Goal: Transaction & Acquisition: Purchase product/service

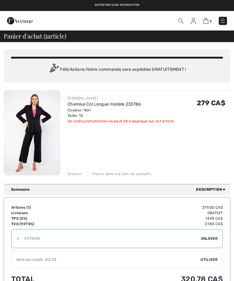
click at [208, 19] on img at bounding box center [206, 21] width 5 height 6
checkbox input "true"
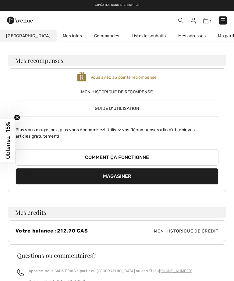
scroll to position [8, 0]
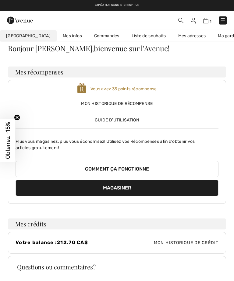
click at [122, 167] on button "Comment ça fonctionne" at bounding box center [117, 169] width 203 height 16
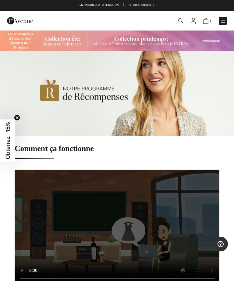
click at [195, 21] on img at bounding box center [193, 21] width 5 height 6
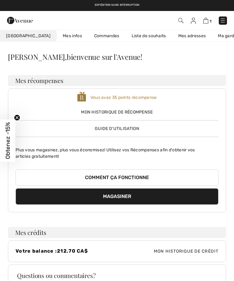
checkbox input "true"
click at [192, 22] on img at bounding box center [193, 21] width 5 height 6
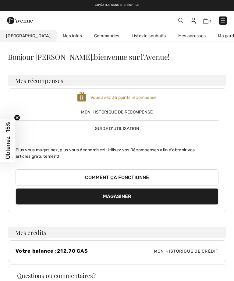
click at [208, 18] on img at bounding box center [206, 21] width 5 height 6
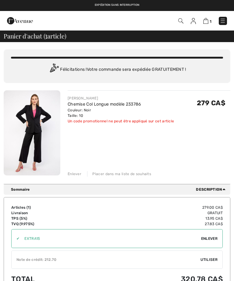
click at [207, 20] on img at bounding box center [206, 21] width 5 height 6
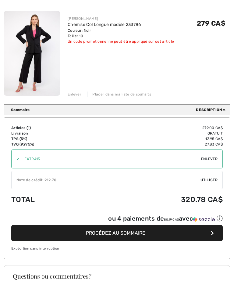
scroll to position [82, 0]
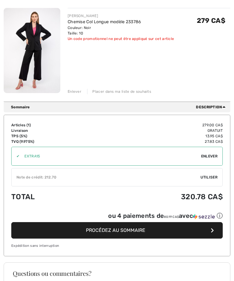
click at [210, 175] on span "Utiliser" at bounding box center [209, 177] width 17 height 5
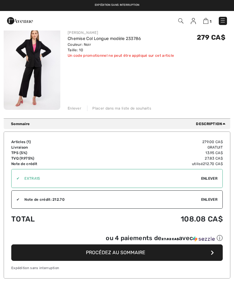
scroll to position [19, 0]
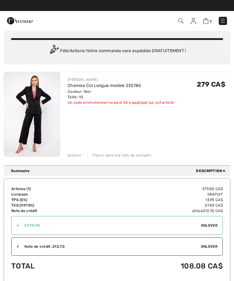
click at [80, 154] on div "Enlever" at bounding box center [75, 155] width 14 height 5
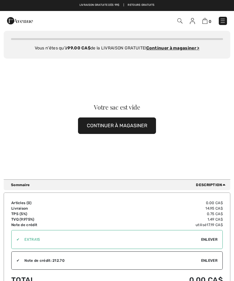
click at [127, 124] on button "CONTINUER À MAGASINER" at bounding box center [117, 125] width 78 height 16
click at [131, 117] on button "CONTINUER À MAGASINER" at bounding box center [117, 125] width 78 height 16
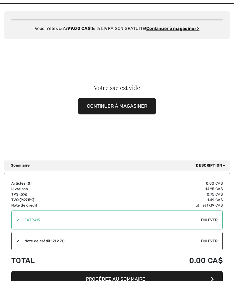
click at [132, 106] on button "CONTINUER À MAGASINER" at bounding box center [117, 106] width 78 height 16
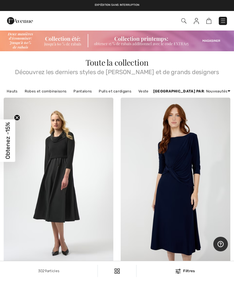
click at [157, 90] on link "Vestes et blazers" at bounding box center [154, 91] width 37 height 8
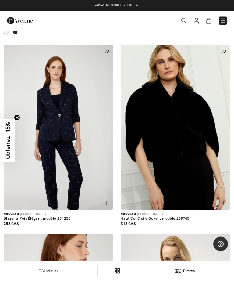
scroll to position [256, 0]
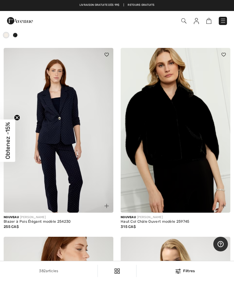
click at [63, 131] on img at bounding box center [59, 130] width 110 height 165
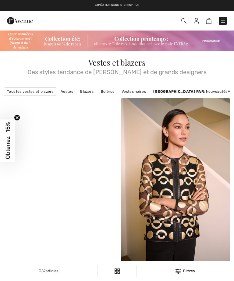
checkbox input "true"
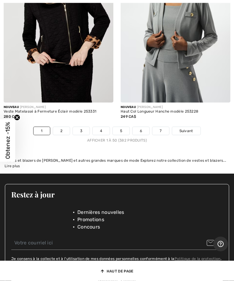
scroll to position [4917, 0]
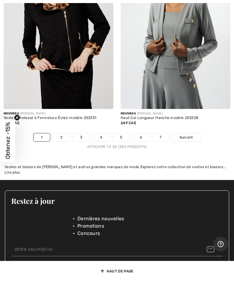
click at [63, 133] on link "2" at bounding box center [61, 137] width 17 height 8
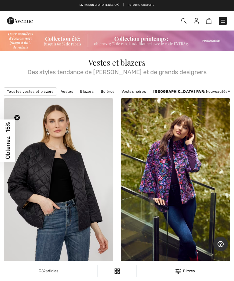
click at [183, 19] on img at bounding box center [184, 20] width 5 height 5
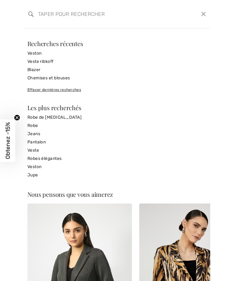
click at [59, 11] on input "search" at bounding box center [98, 14] width 128 height 18
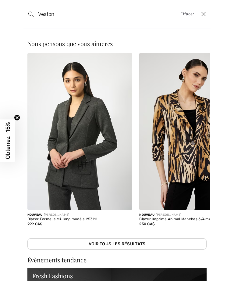
type input "Veston"
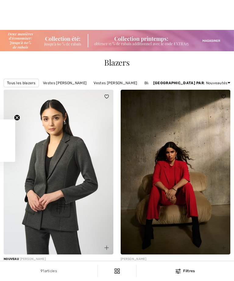
checkbox input "true"
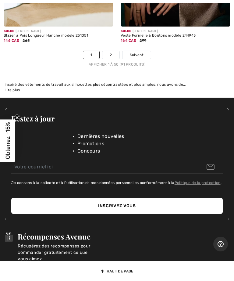
scroll to position [5009, 0]
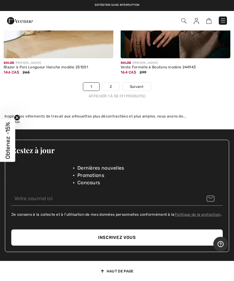
click at [206, 117] on div "Inspiré des vêtements de travail aux silhouettes plus décontractées et plus amp…" at bounding box center [117, 119] width 225 height 11
click at [115, 83] on link "2" at bounding box center [111, 87] width 17 height 8
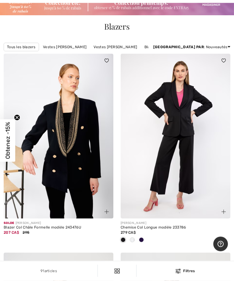
scroll to position [37, 0]
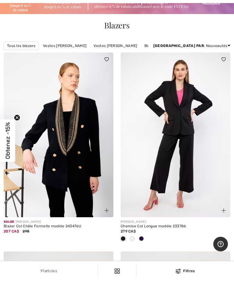
click at [187, 139] on img at bounding box center [176, 134] width 110 height 165
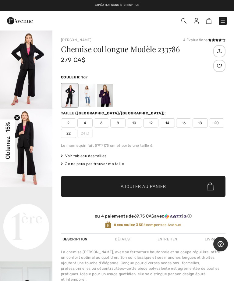
click at [153, 119] on span "12" at bounding box center [150, 122] width 15 height 9
click at [99, 156] on span "Voir tableau des tailles" at bounding box center [84, 155] width 46 height 5
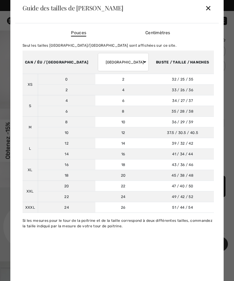
click at [211, 5] on div "✕" at bounding box center [208, 8] width 6 height 13
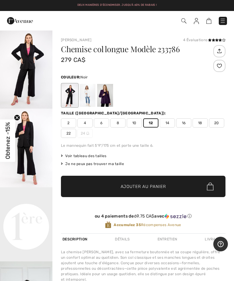
click at [153, 187] on span "Ajouter au panier" at bounding box center [143, 186] width 45 height 6
click at [208, 20] on img at bounding box center [206, 21] width 5 height 6
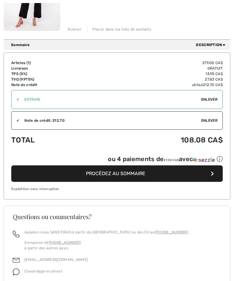
scroll to position [149, 0]
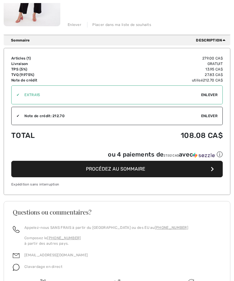
click at [118, 169] on span "Procédez au sommaire" at bounding box center [116, 169] width 60 height 6
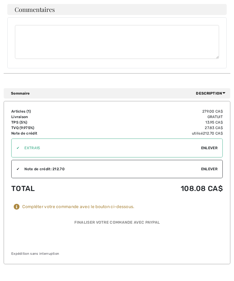
scroll to position [298, 0]
